Goal: Task Accomplishment & Management: Complete application form

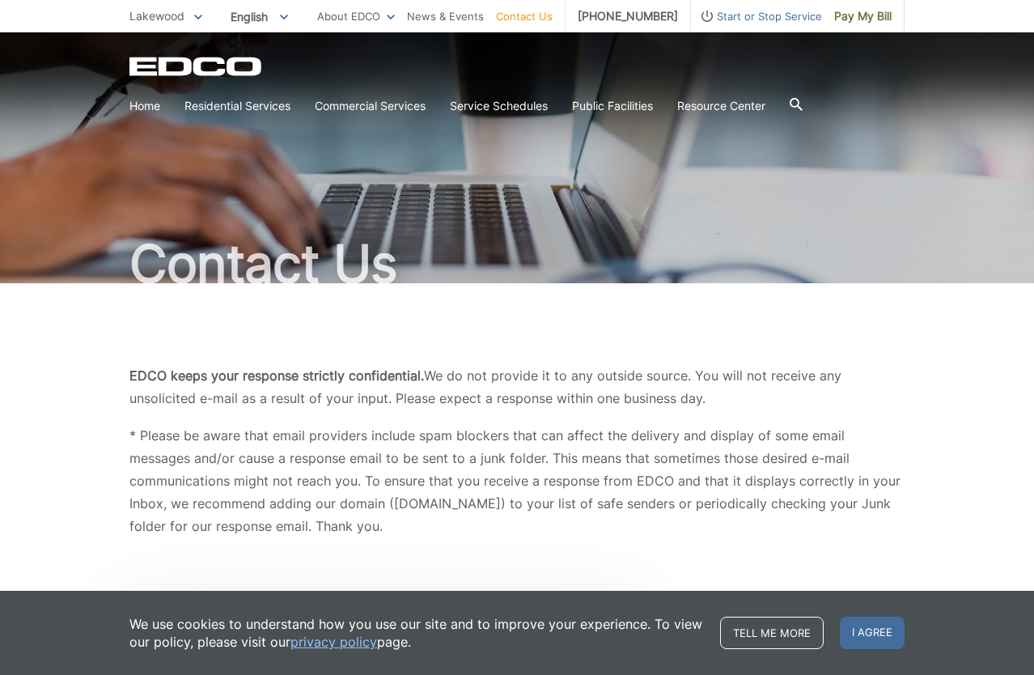
scroll to position [10, 0]
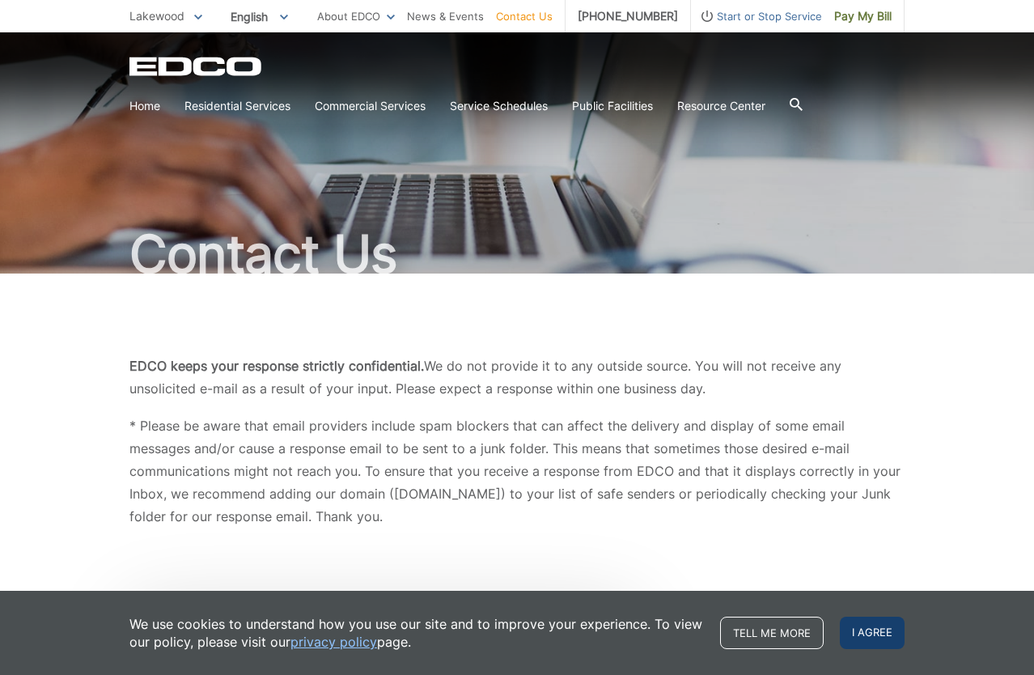
click at [882, 631] on span "I agree" at bounding box center [872, 633] width 65 height 32
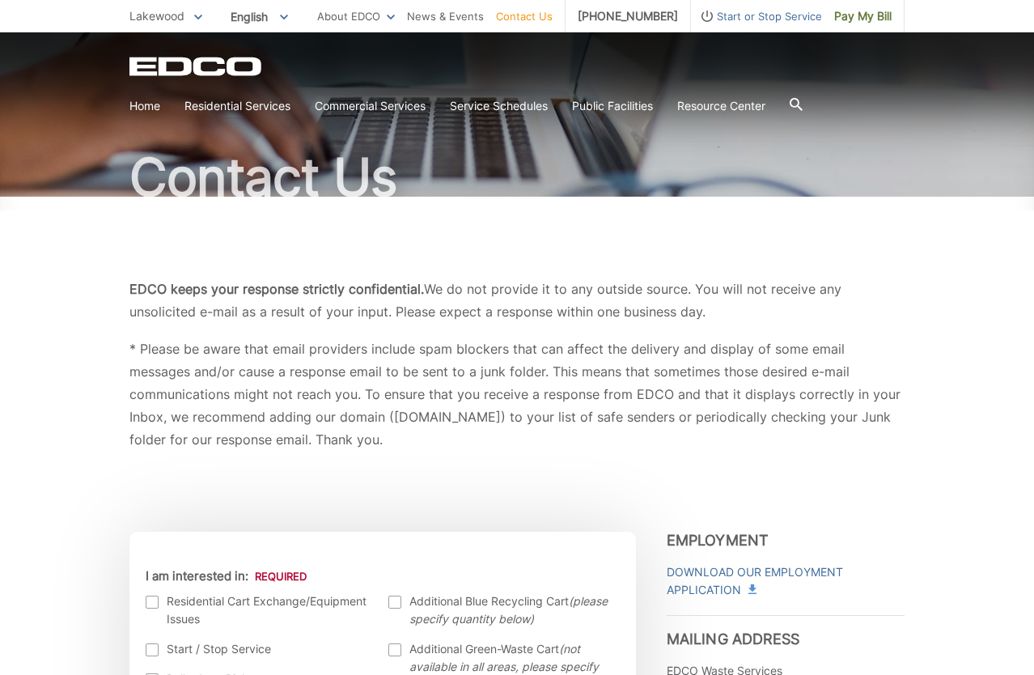
scroll to position [169, 0]
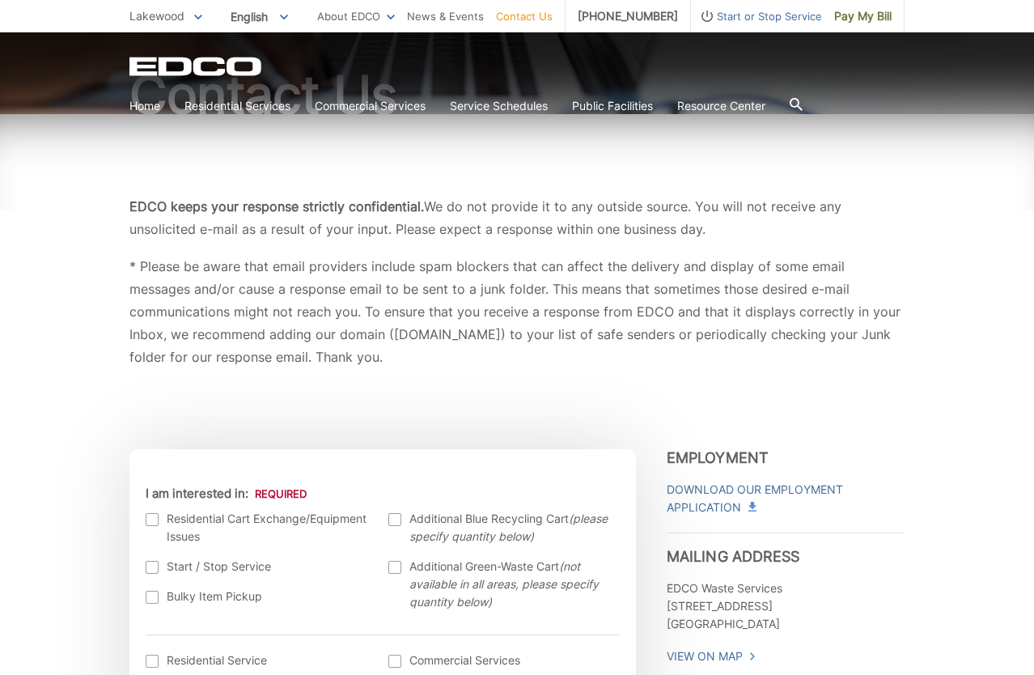
click at [155, 517] on div at bounding box center [152, 519] width 13 height 13
click at [0, 0] on input "I am interested in:" at bounding box center [0, 0] width 0 height 0
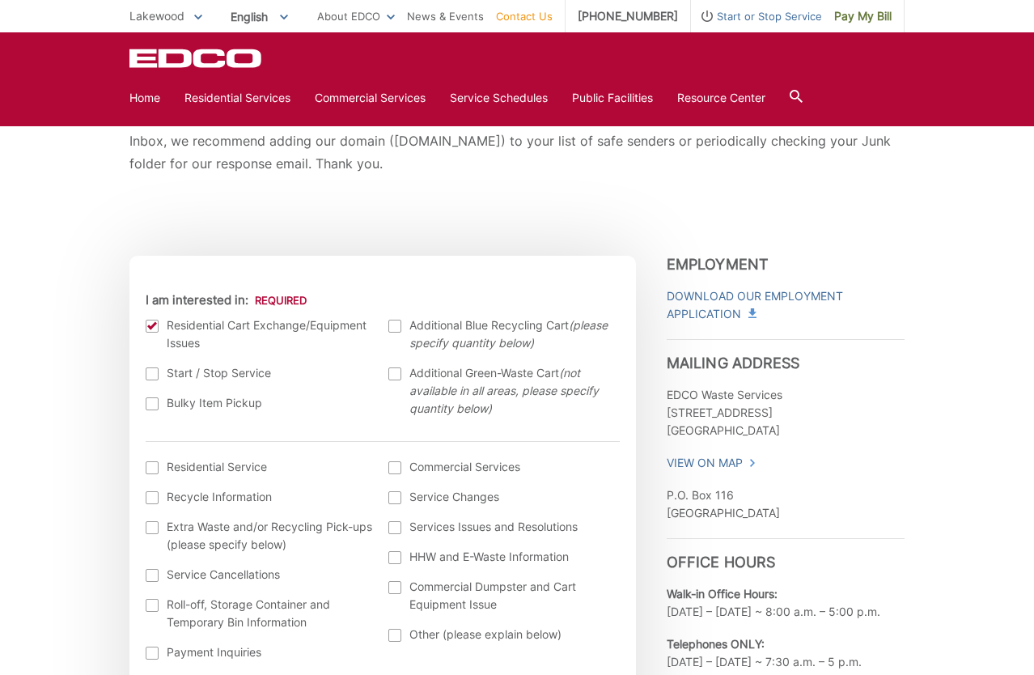
click at [395, 329] on div at bounding box center [395, 326] width 13 height 13
click at [0, 0] on input "Additional Blue Recycling Cart (please specify quantity below)" at bounding box center [0, 0] width 0 height 0
click at [397, 325] on div at bounding box center [395, 326] width 13 height 13
click at [0, 0] on input "Additional Blue Recycling Cart (please specify quantity below)" at bounding box center [0, 0] width 0 height 0
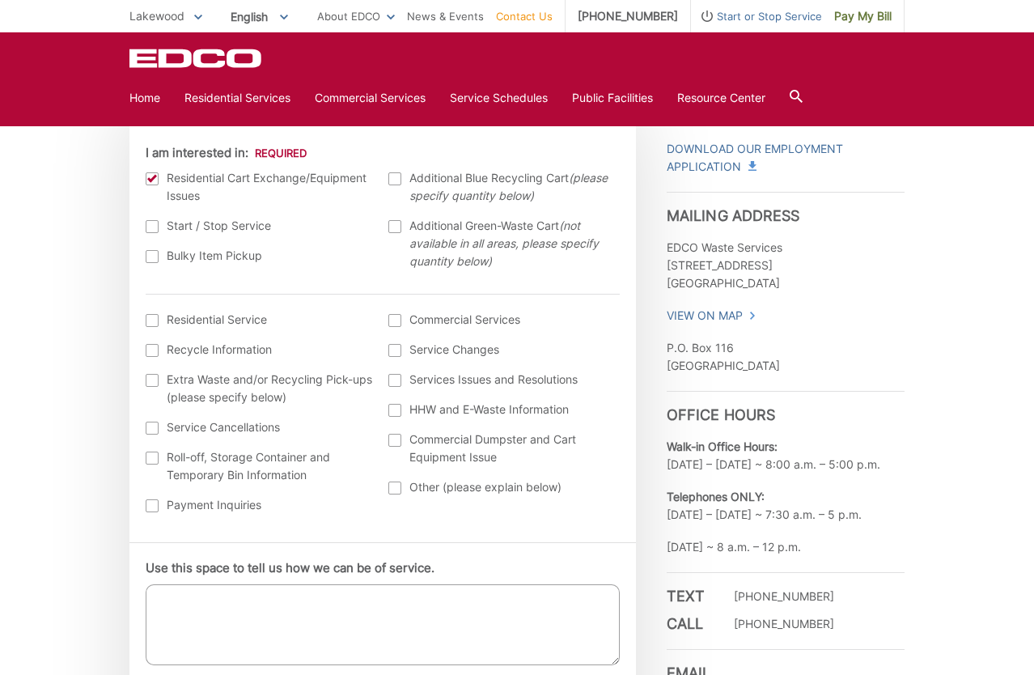
scroll to position [499, 0]
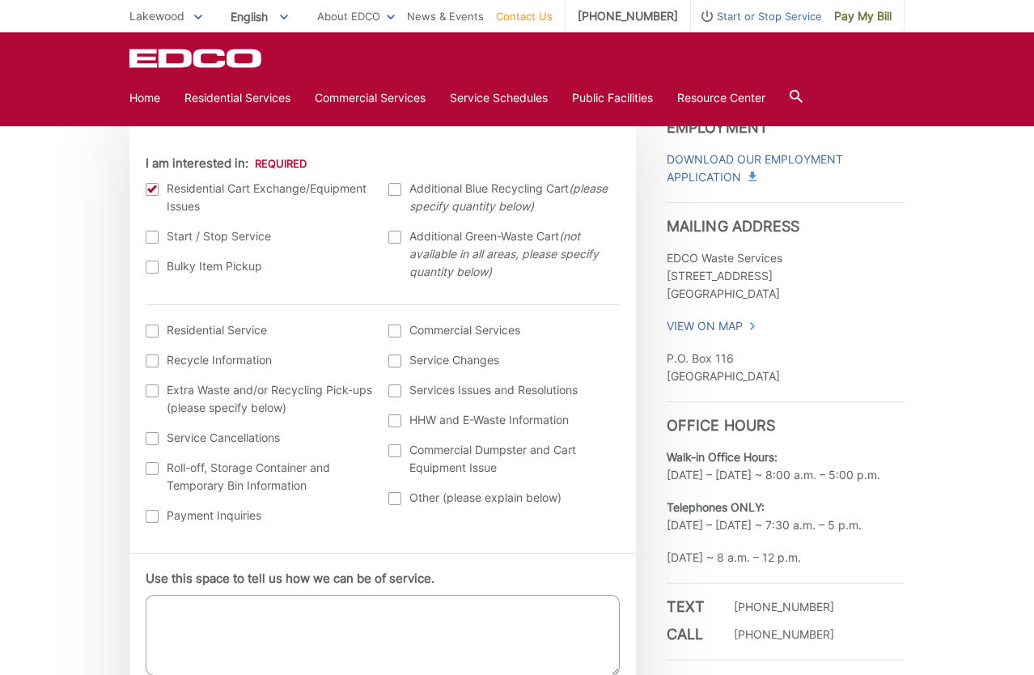
click at [394, 190] on div at bounding box center [395, 189] width 13 height 13
click at [0, 0] on input "Additional Blue Recycling Cart (please specify quantity below)" at bounding box center [0, 0] width 0 height 0
click at [253, 601] on textarea "Use this space to tell us how we can be of service." at bounding box center [383, 635] width 474 height 81
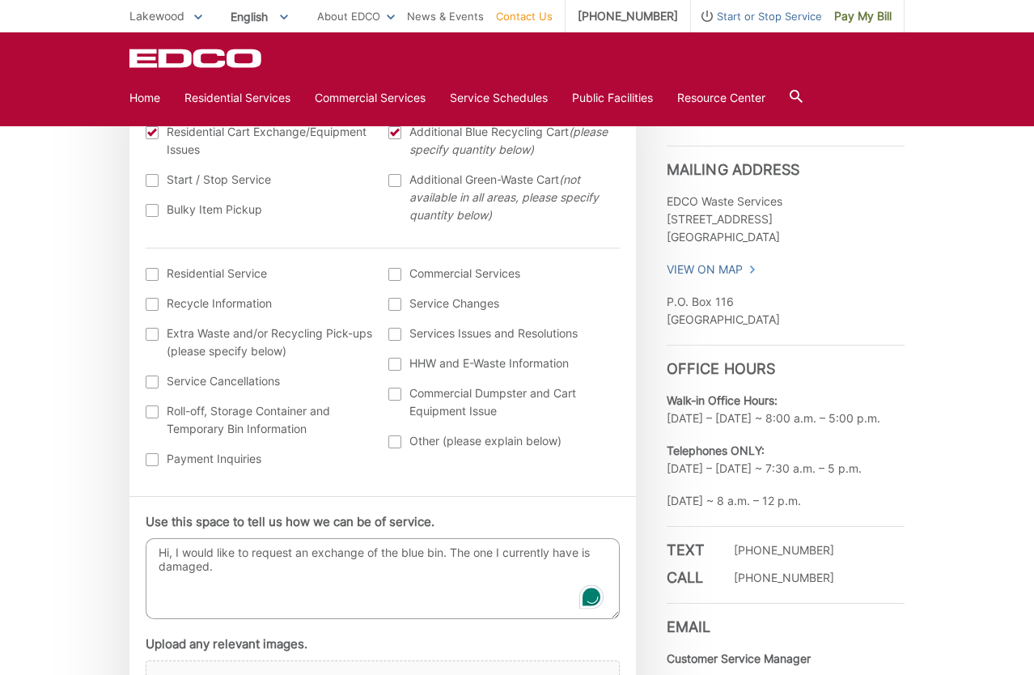
scroll to position [703, 0]
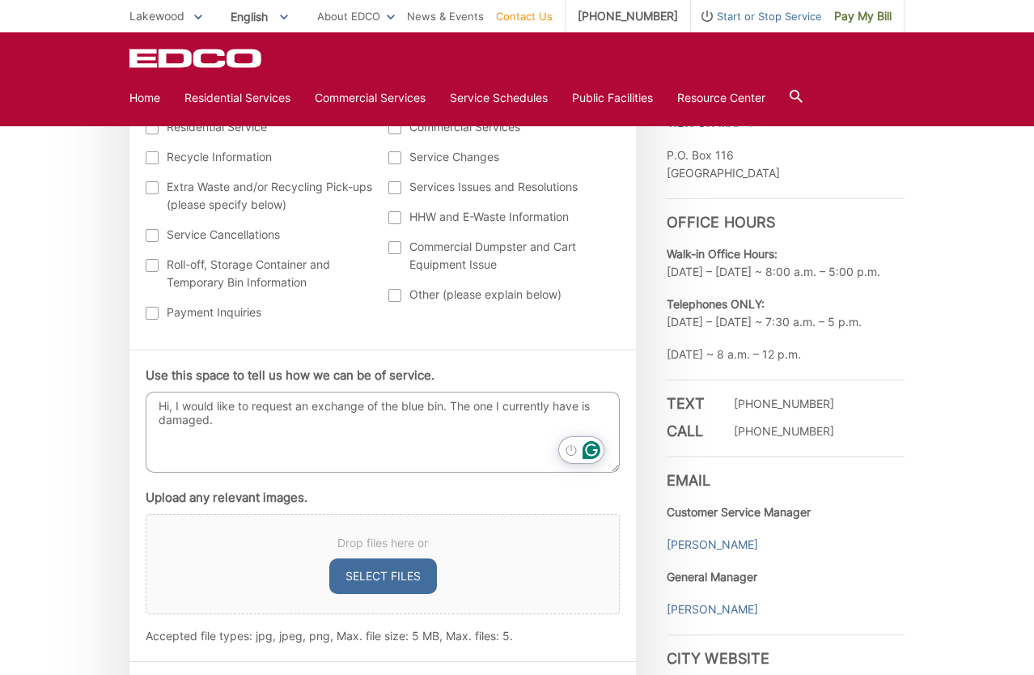
type textarea "Hi, I would like to request an exchange of the blue bin. The one I currently ha…"
click at [597, 448] on icon "Open Grammarly. 0 Suggestions." at bounding box center [592, 450] width 18 height 18
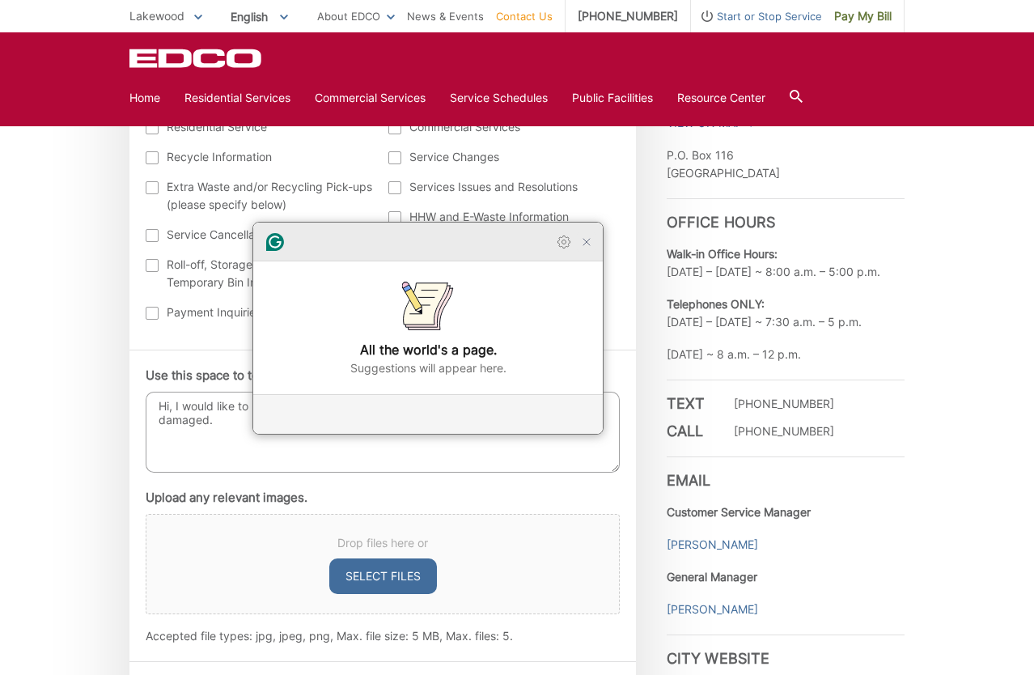
click at [589, 240] on icon "Close Grammarly Assistant" at bounding box center [586, 242] width 13 height 13
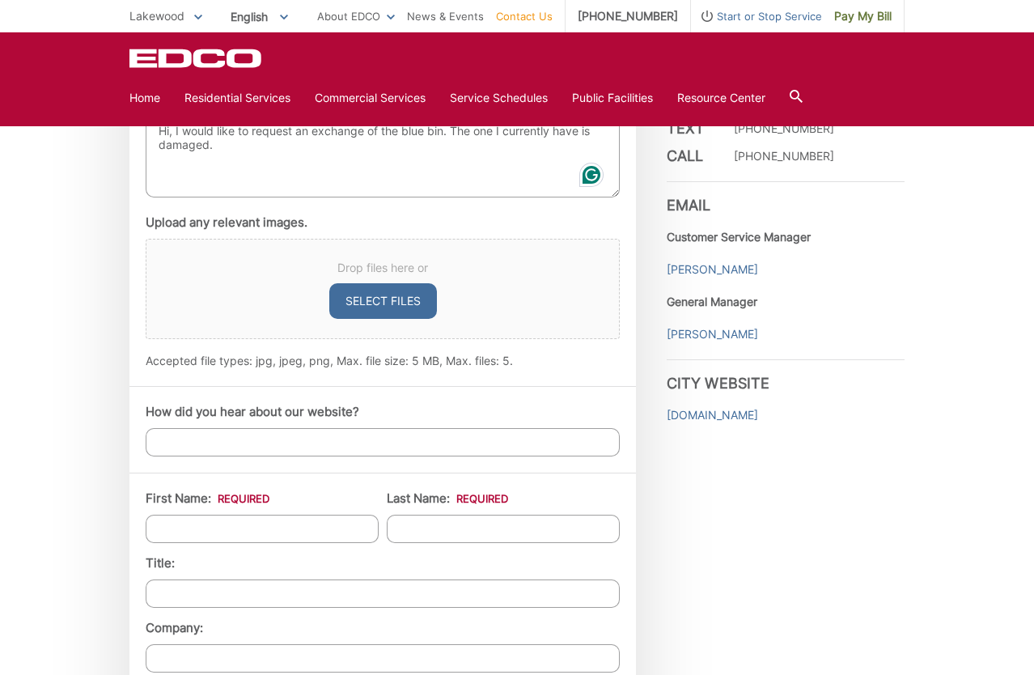
scroll to position [1068, 0]
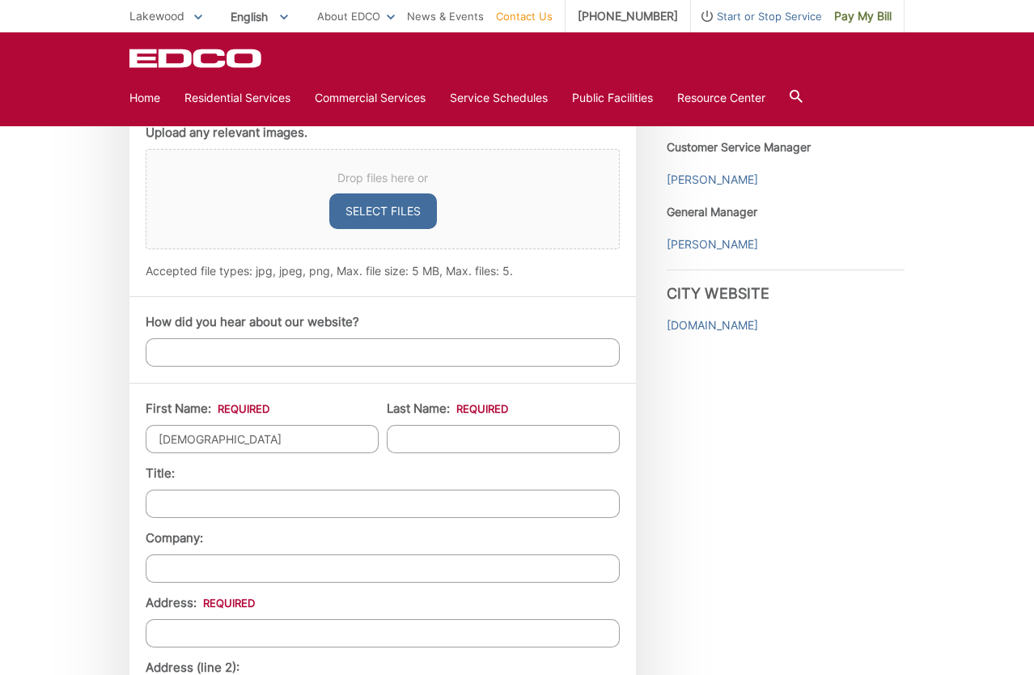
type input "[DEMOGRAPHIC_DATA]"
type input "K"
type input "[PERSON_NAME]"
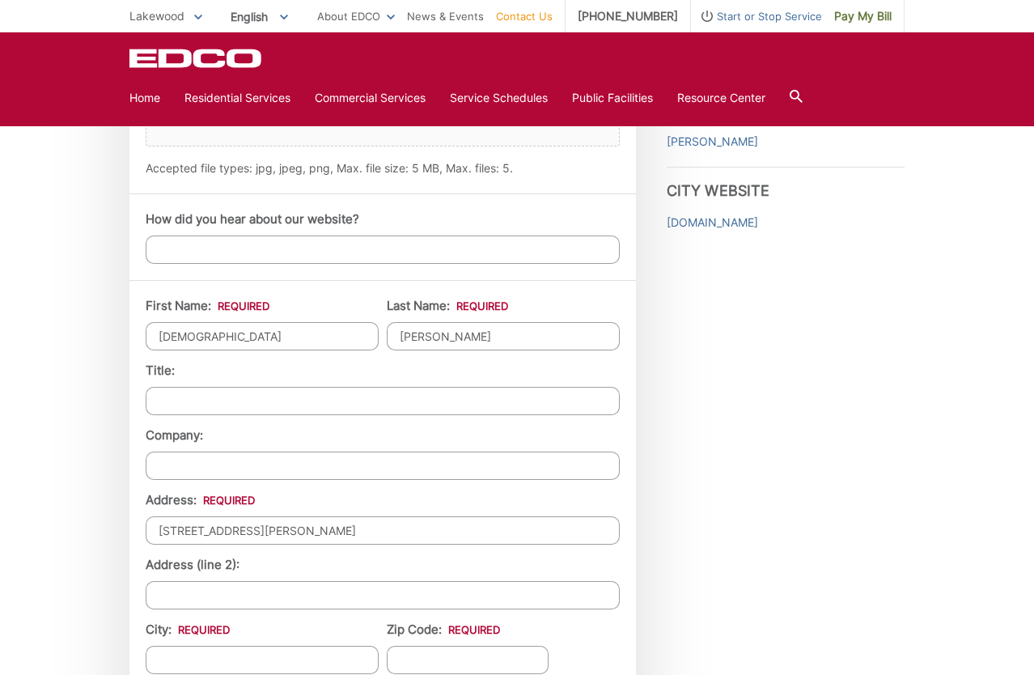
scroll to position [1340, 0]
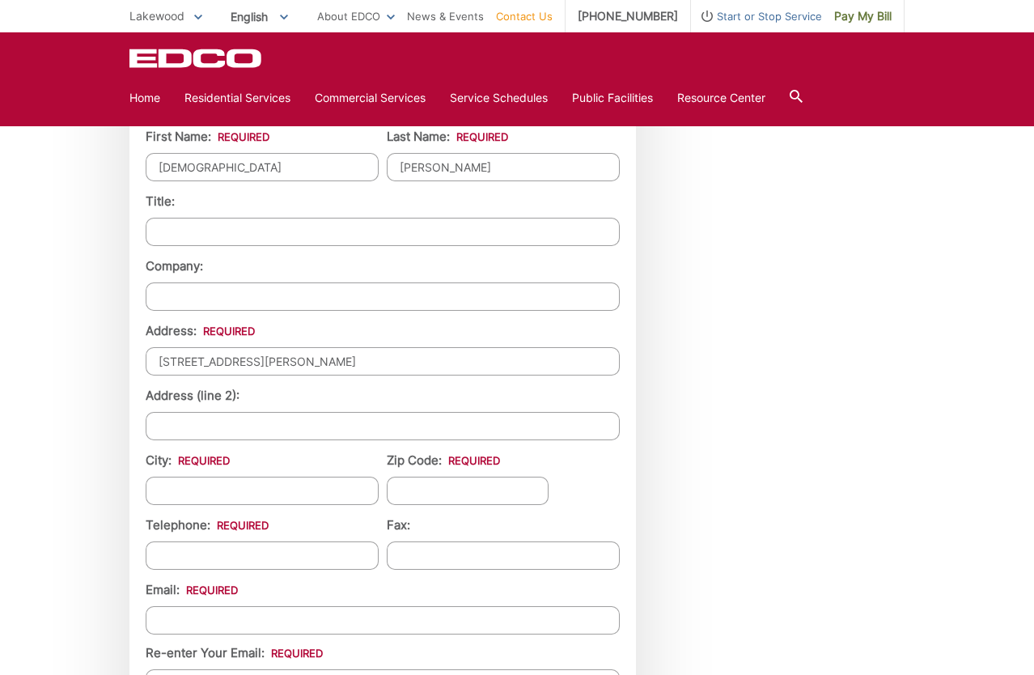
type input "[STREET_ADDRESS][PERSON_NAME]"
type input "Lakewood"
type input "907120"
type input "[PHONE_NUMBER]"
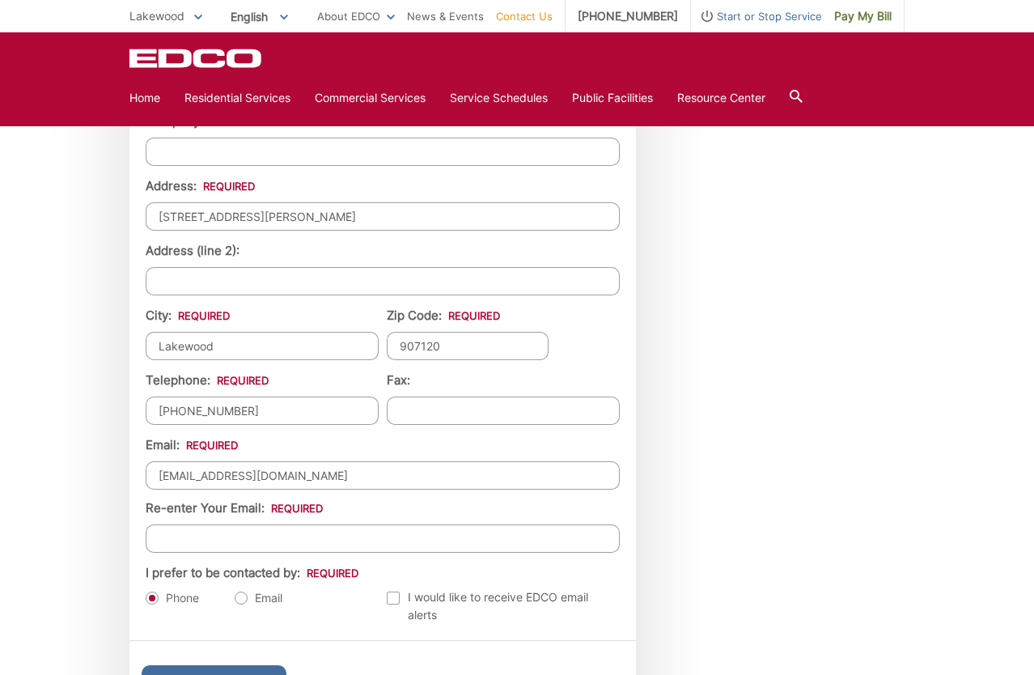
type input "[EMAIL_ADDRESS][DOMAIN_NAME]"
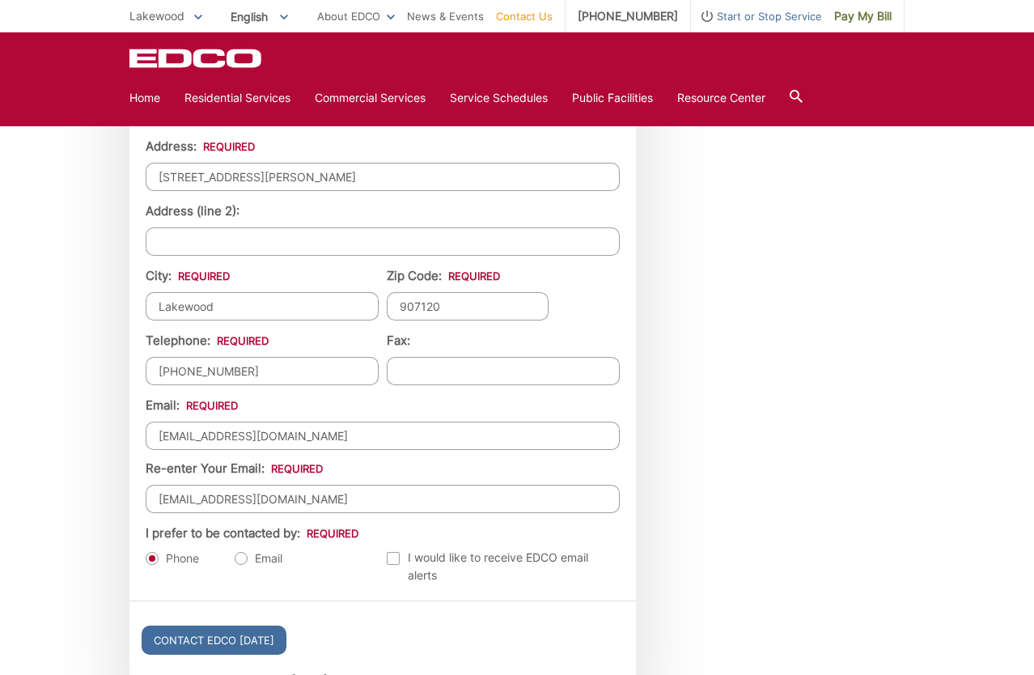
scroll to position [1535, 0]
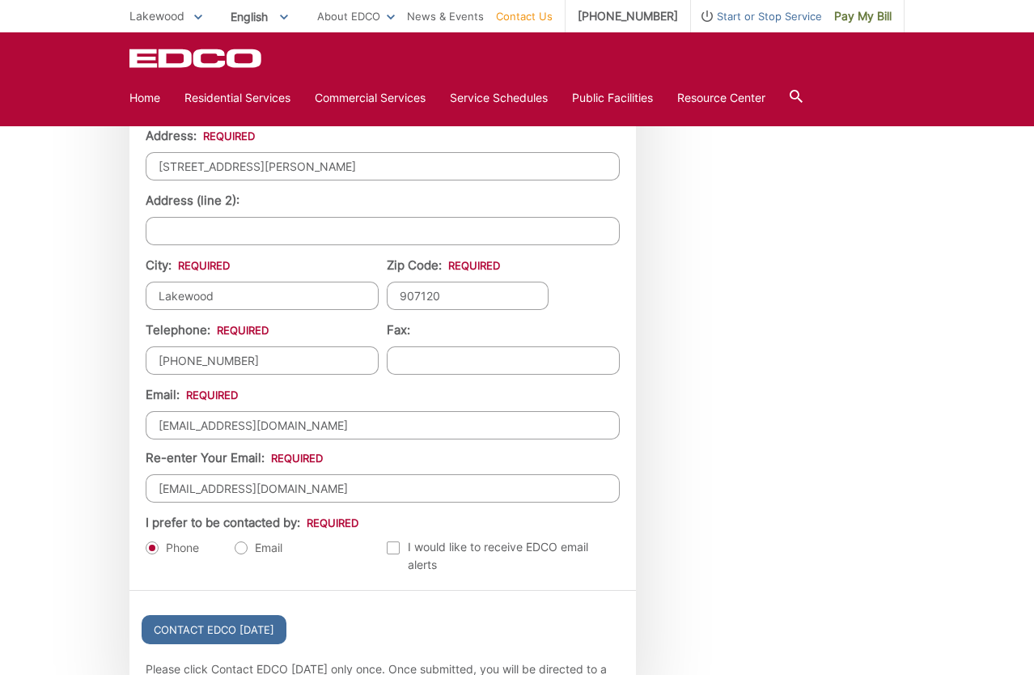
type input "[EMAIL_ADDRESS][DOMAIN_NAME]"
click at [243, 551] on label "Email" at bounding box center [259, 548] width 48 height 16
radio input "true"
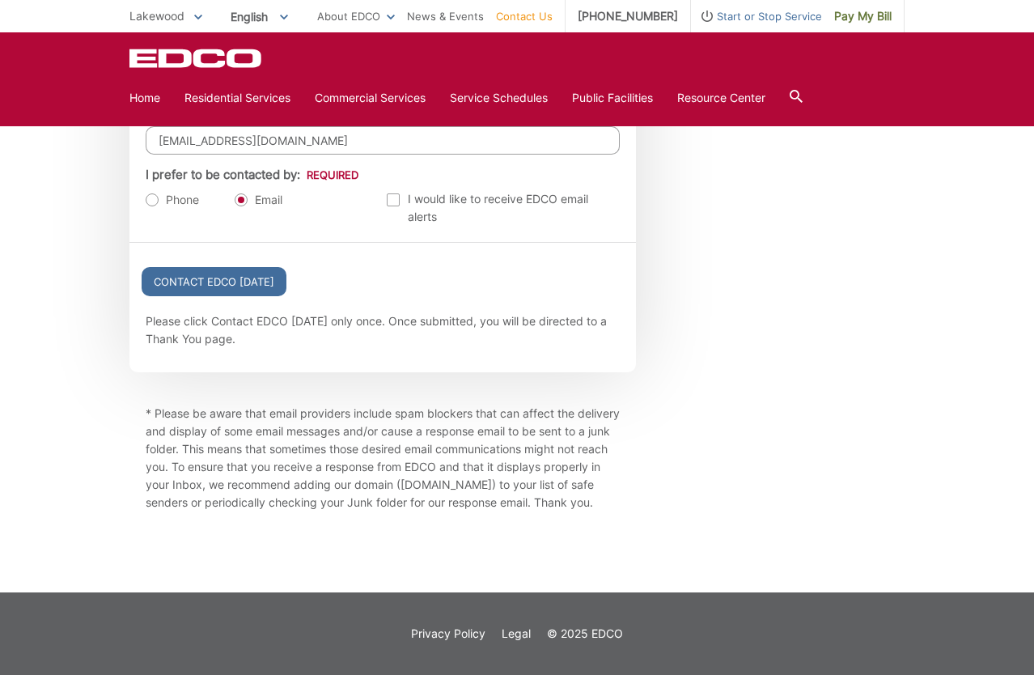
scroll to position [1565, 0]
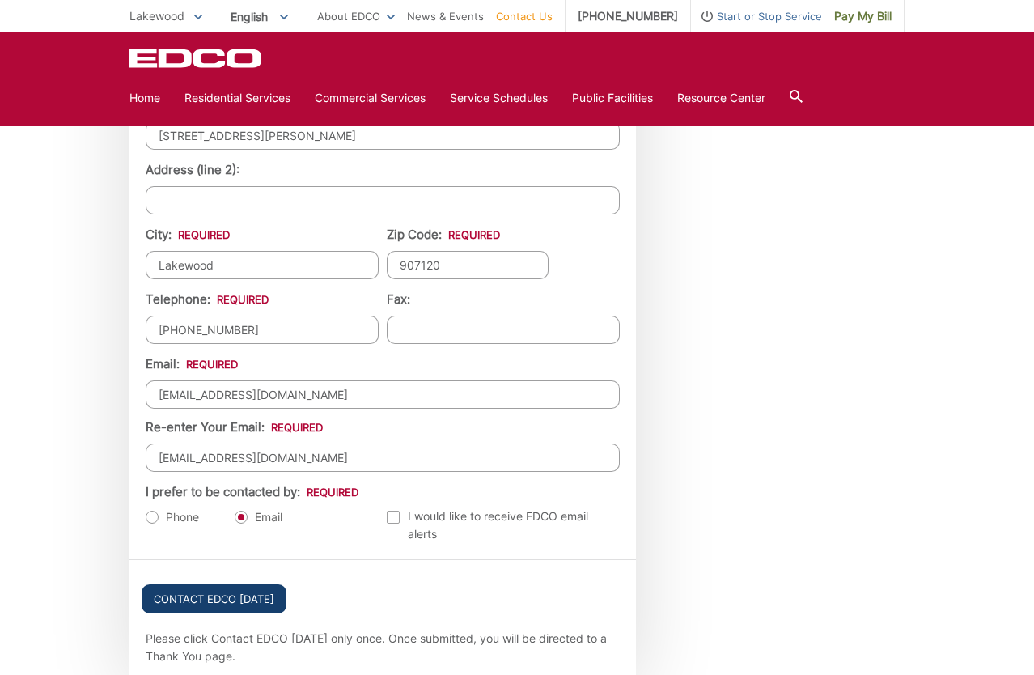
click at [253, 595] on input "Contact EDCO [DATE]" at bounding box center [214, 598] width 145 height 29
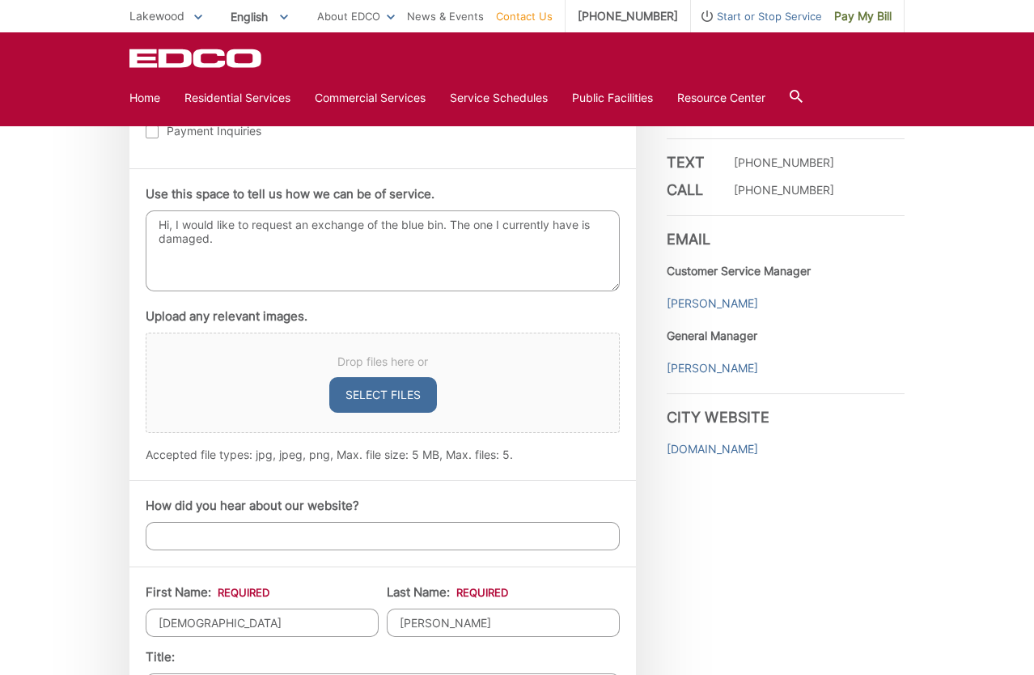
scroll to position [1034, 0]
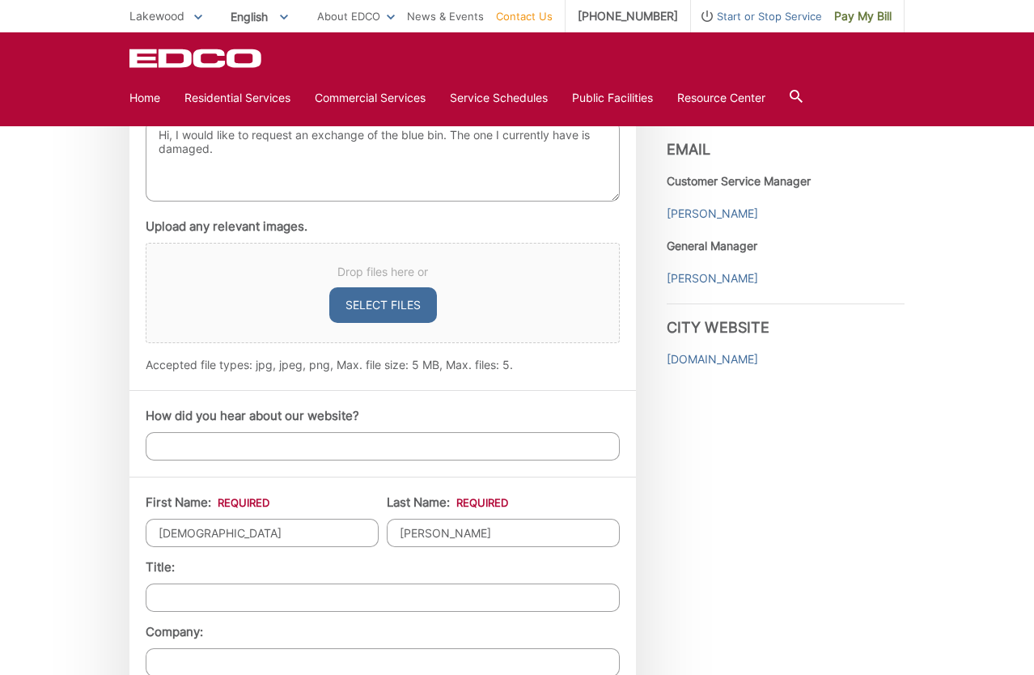
click at [373, 466] on div "How did you hear about our website?" at bounding box center [383, 433] width 507 height 87
click at [374, 448] on input "How did you hear about our website?" at bounding box center [383, 446] width 474 height 28
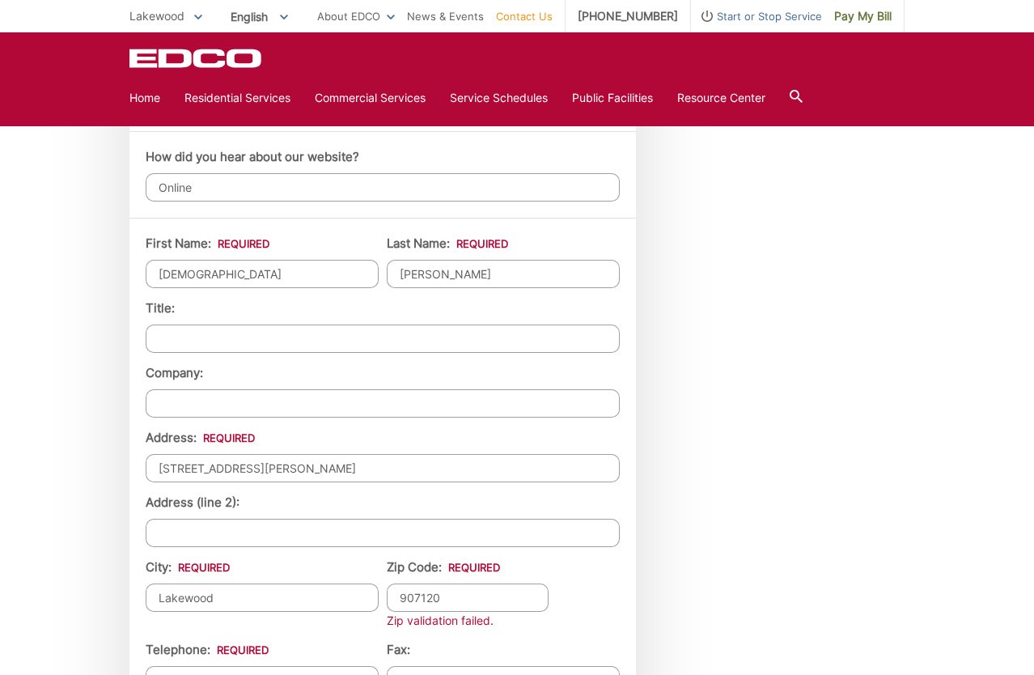
scroll to position [1397, 0]
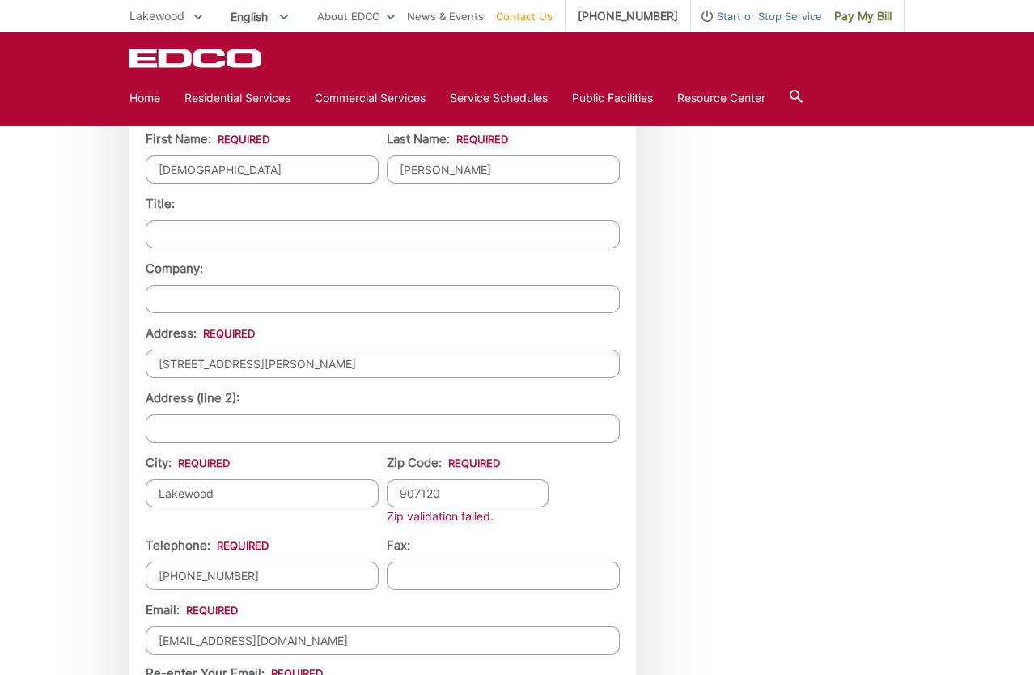
type input "Online"
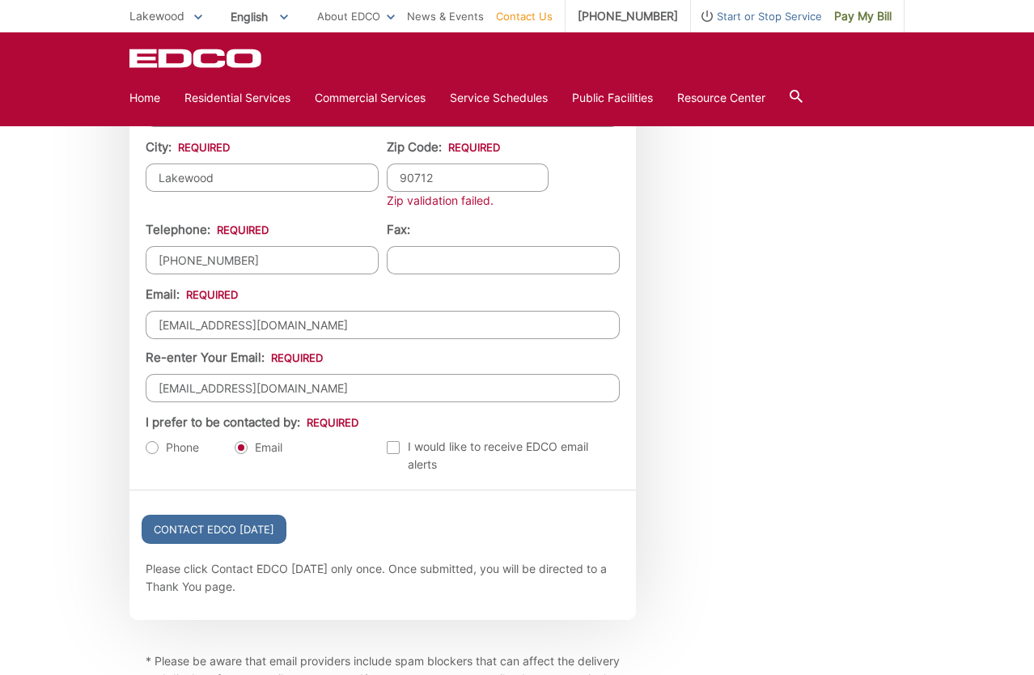
scroll to position [1723, 0]
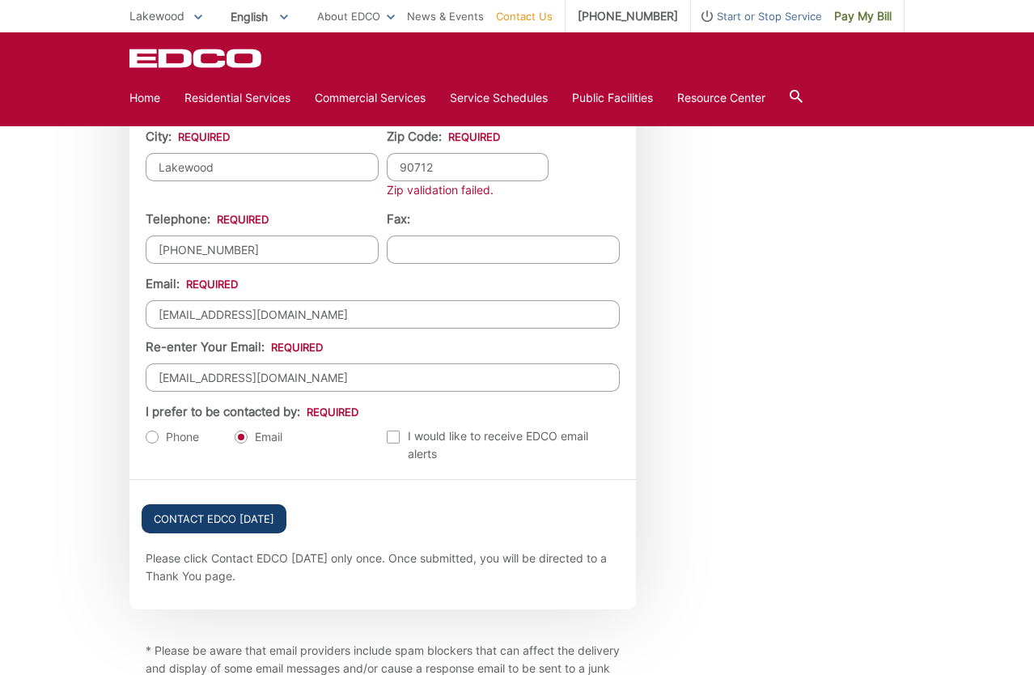
type input "90712"
click at [237, 521] on input "Contact EDCO [DATE]" at bounding box center [214, 518] width 145 height 29
